Goal: Task Accomplishment & Management: Manage account settings

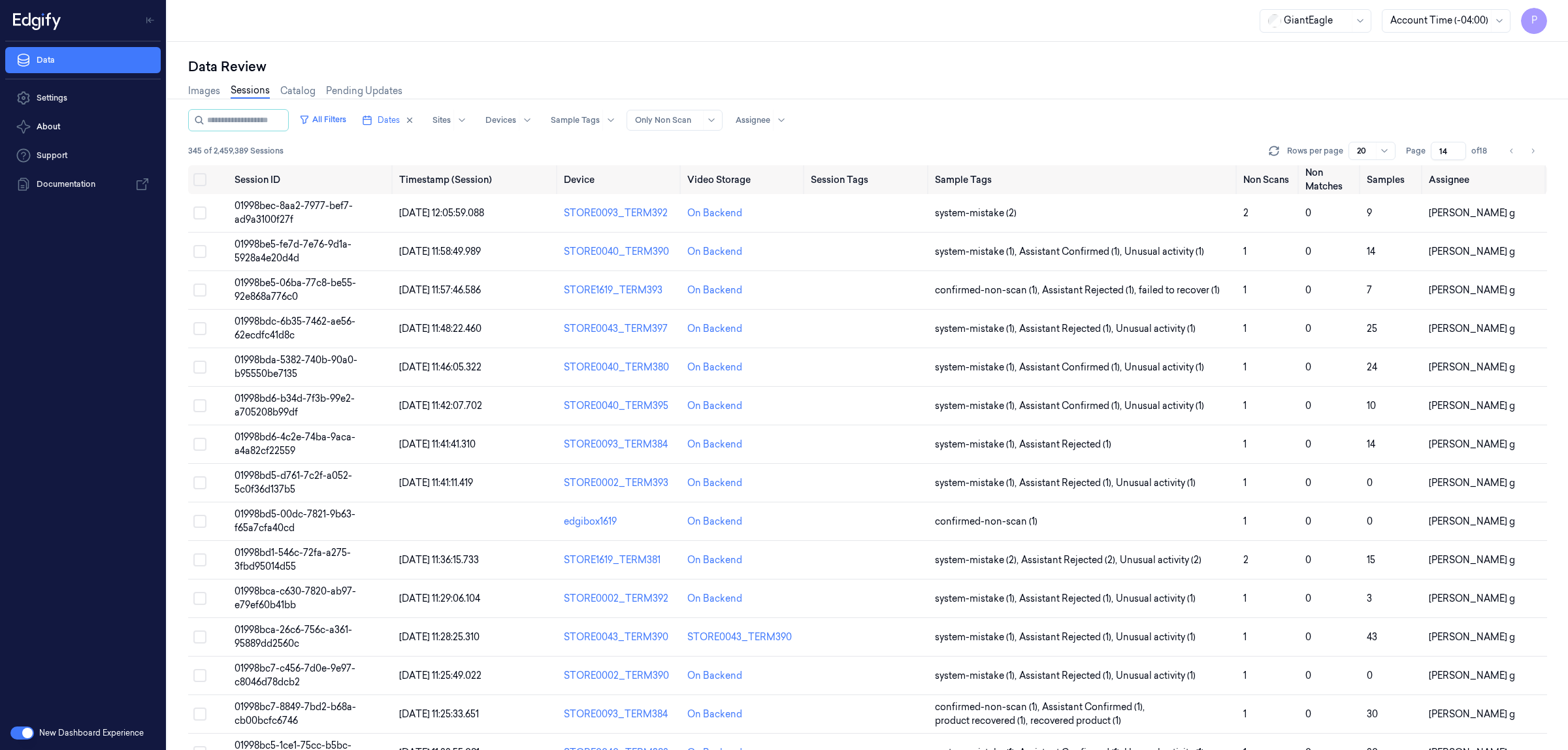
click at [942, 65] on div "Data Review" at bounding box center [867, 67] width 1359 height 19
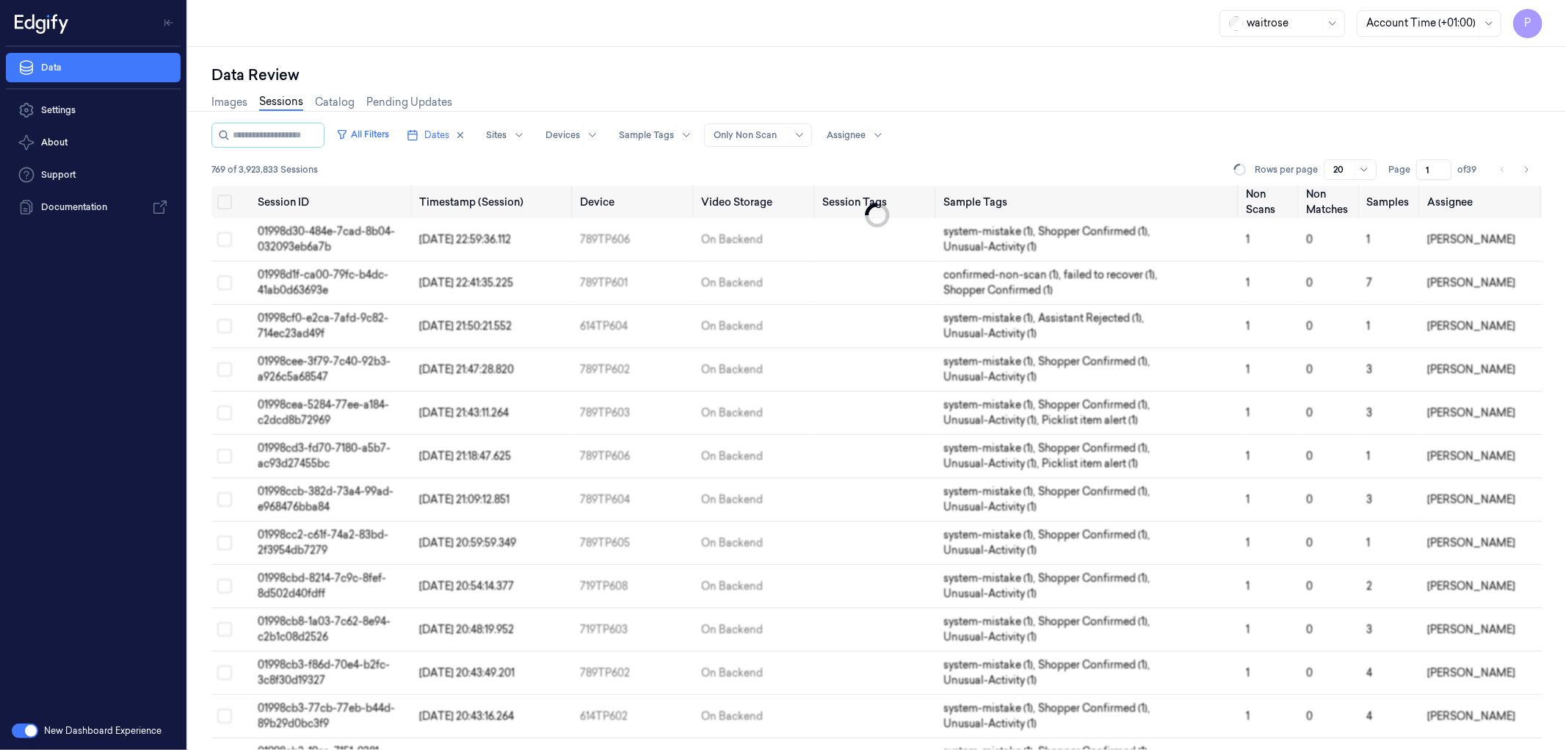
click at [1426, 165] on input "1" at bounding box center [1433, 169] width 35 height 21
type input "39"
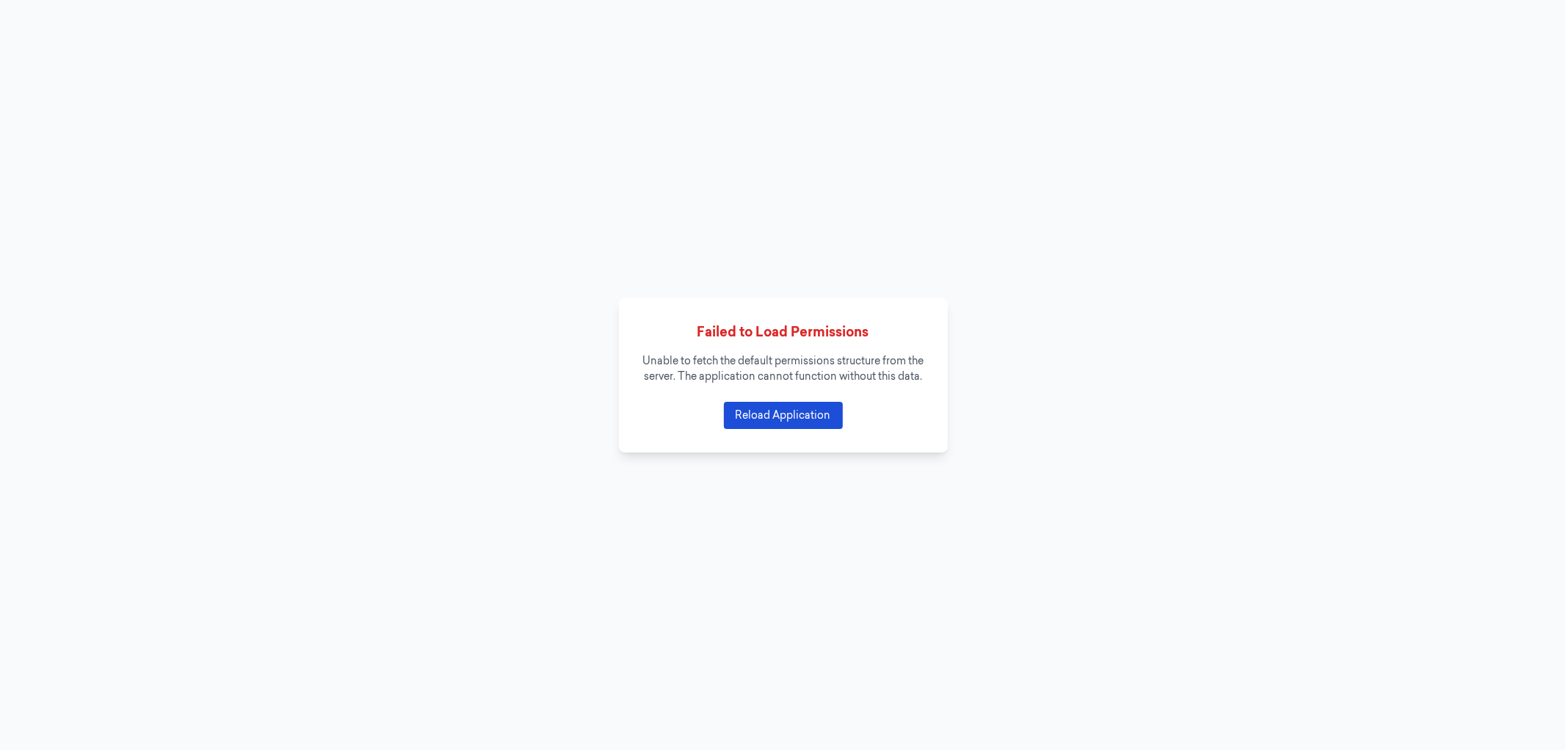
click at [802, 428] on button "Reload Application" at bounding box center [783, 415] width 119 height 27
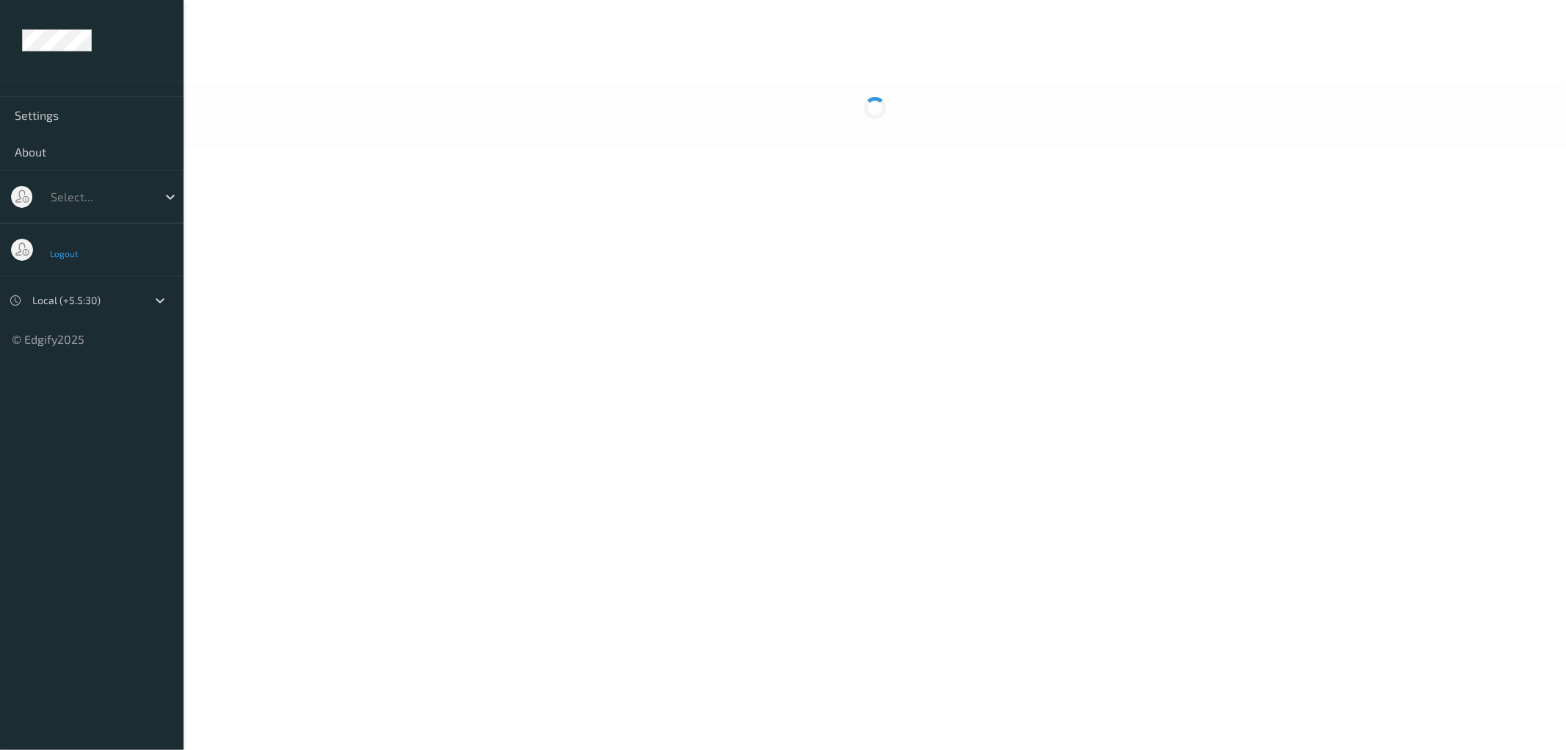
click at [67, 255] on span "Logout" at bounding box center [64, 253] width 29 height 10
click at [162, 302] on icon at bounding box center [160, 300] width 9 height 5
click at [119, 505] on ul "Settings About Select... Logout option UTC (+00:00) focused, 2 of 2. 2 results …" at bounding box center [92, 375] width 184 height 750
